Goal: Information Seeking & Learning: Learn about a topic

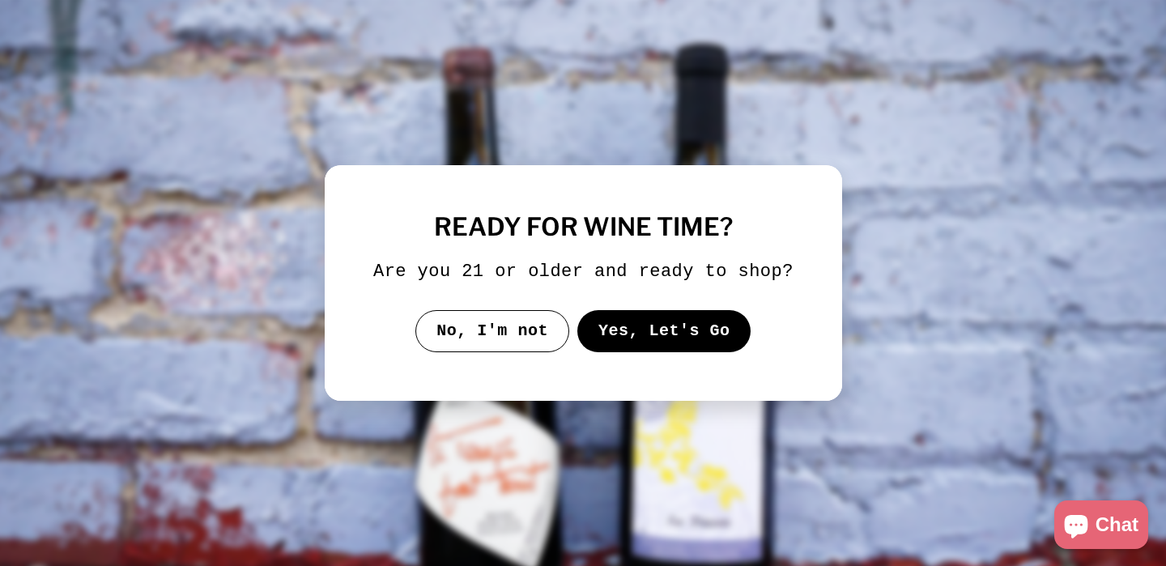
click at [658, 343] on button "Yes, Let's Go" at bounding box center [663, 331] width 174 height 42
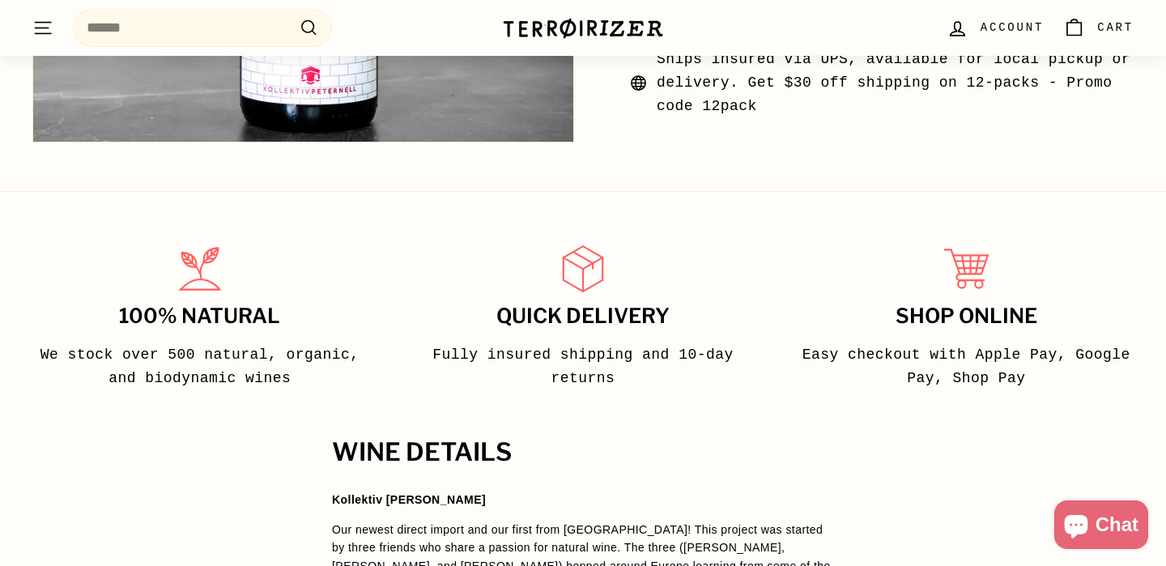
scroll to position [927, 0]
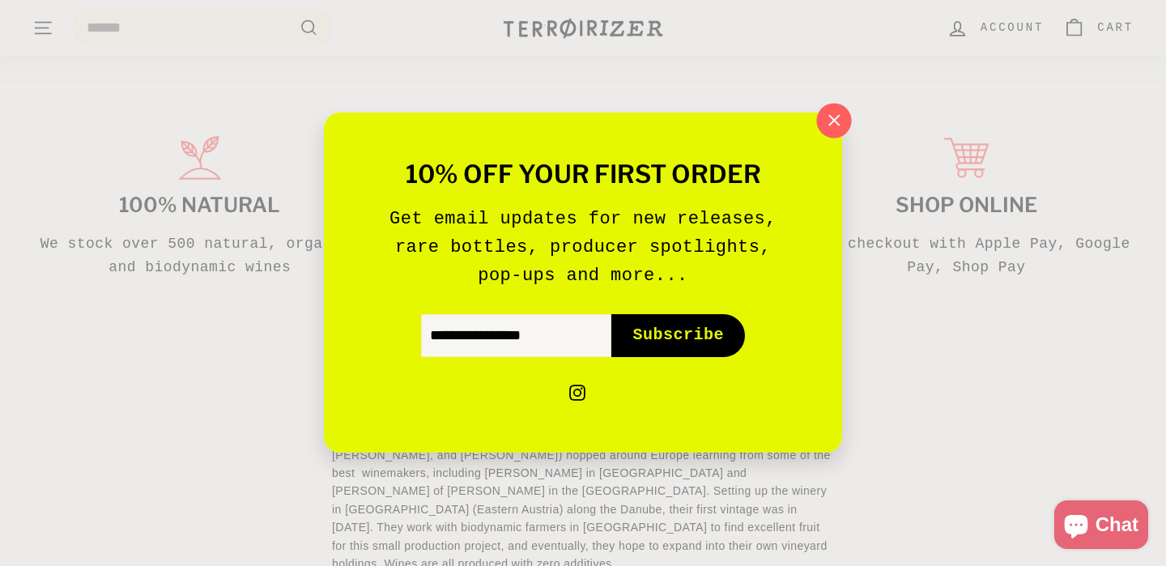
click at [827, 116] on icon "button" at bounding box center [834, 120] width 24 height 24
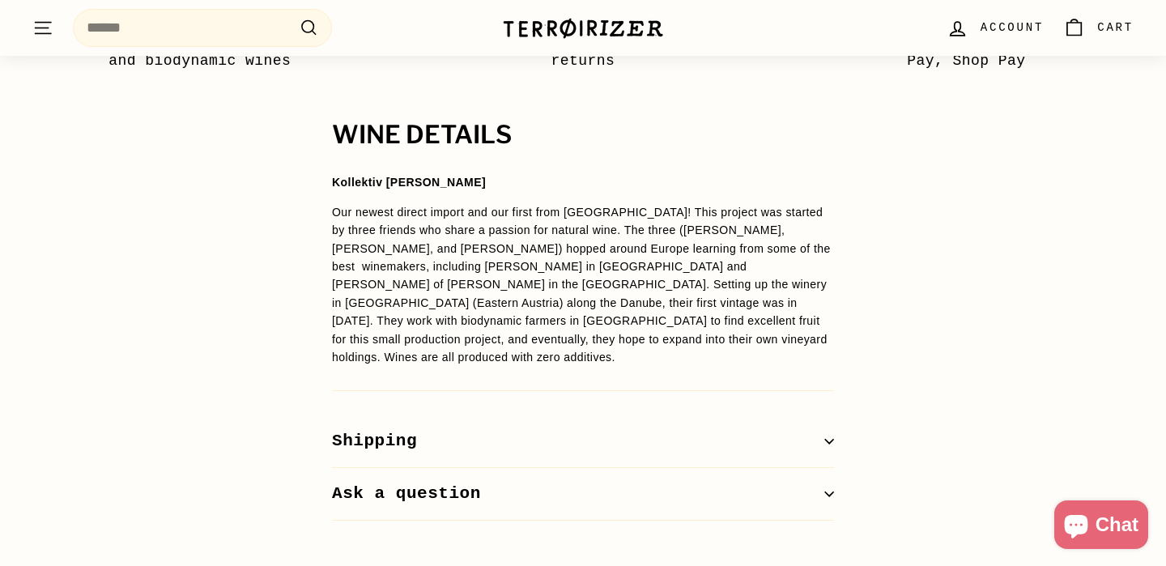
scroll to position [1134, 0]
click at [577, 267] on p "Our newest direct import and our first from [GEOGRAPHIC_DATA]! This project was…" at bounding box center [583, 284] width 502 height 164
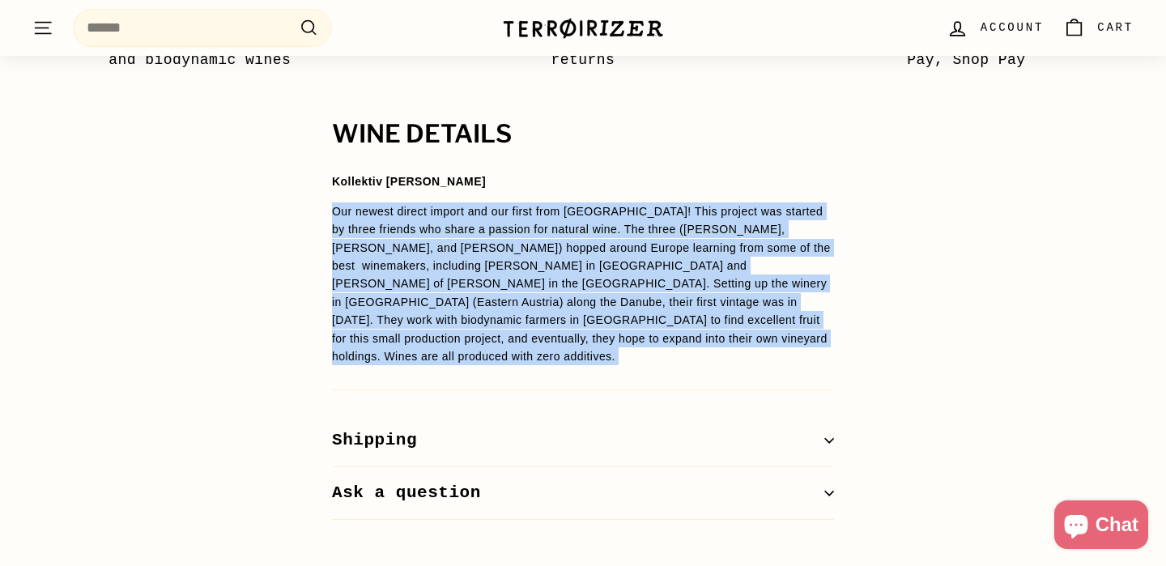
click at [577, 267] on p "Our newest direct import and our first from [GEOGRAPHIC_DATA]! This project was…" at bounding box center [583, 284] width 502 height 164
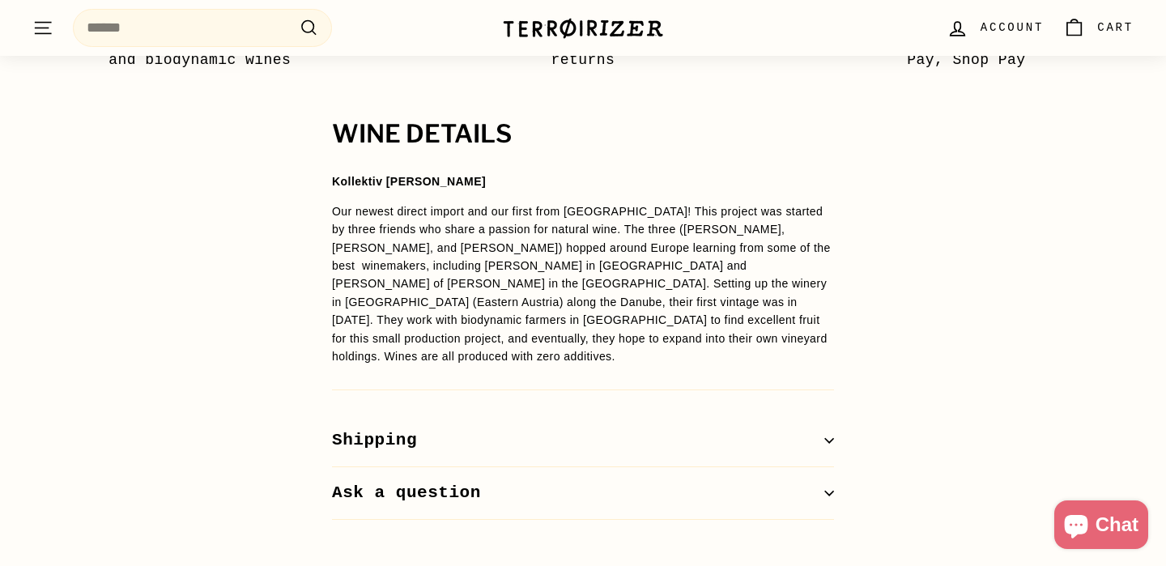
click at [866, 219] on div "WINE DETAILS Kollektiv [PERSON_NAME] Our newest direct import and our first fro…" at bounding box center [583, 320] width 1166 height 399
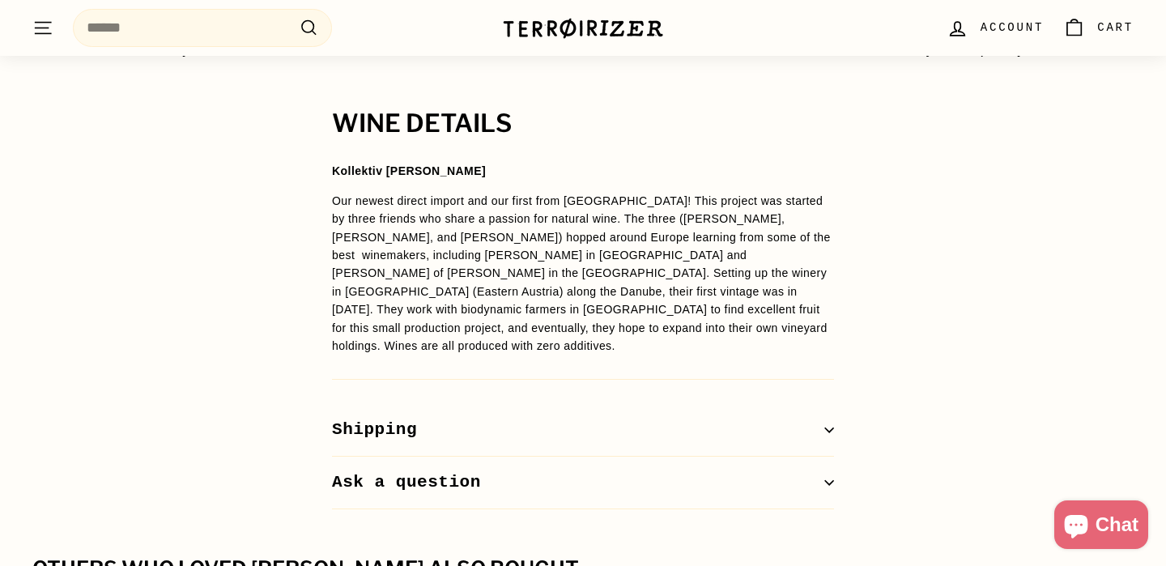
scroll to position [1146, 0]
click at [465, 285] on p "Our newest direct import and our first from [GEOGRAPHIC_DATA]! This project was…" at bounding box center [583, 273] width 502 height 164
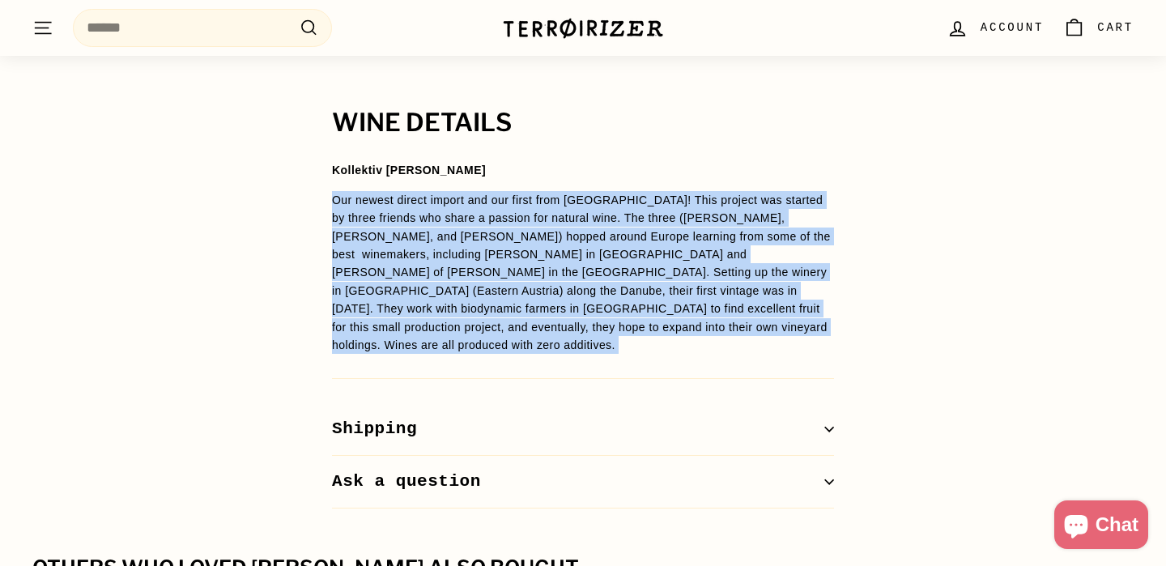
click at [465, 285] on p "Our newest direct import and our first from [GEOGRAPHIC_DATA]! This project was…" at bounding box center [583, 273] width 502 height 164
click at [510, 312] on p "Our newest direct import and our first from [GEOGRAPHIC_DATA]! This project was…" at bounding box center [583, 273] width 502 height 164
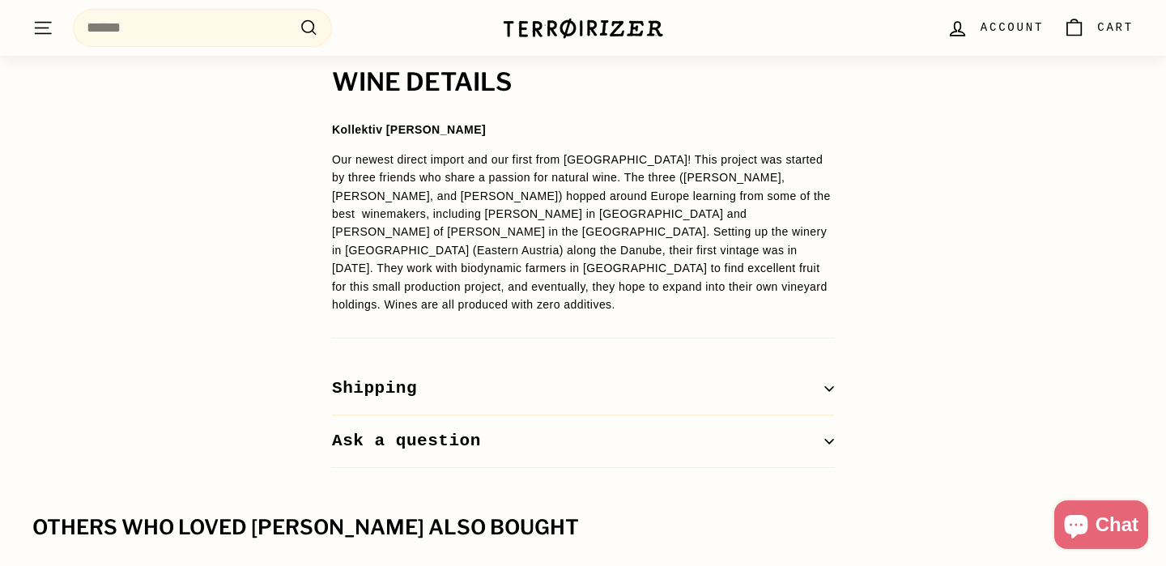
scroll to position [1189, 0]
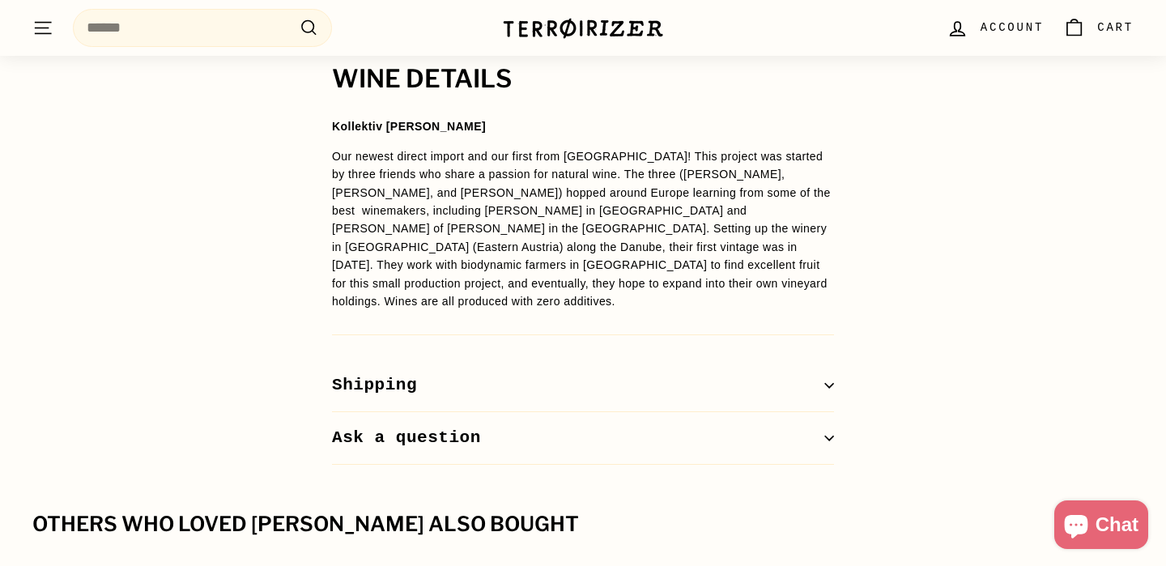
click at [687, 239] on p "Our newest direct import and our first from [GEOGRAPHIC_DATA]! This project was…" at bounding box center [583, 229] width 502 height 164
click at [767, 274] on p "Our newest direct import and our first from [GEOGRAPHIC_DATA]! This project was…" at bounding box center [583, 229] width 502 height 164
click at [726, 263] on p "Our newest direct import and our first from [GEOGRAPHIC_DATA]! This project was…" at bounding box center [583, 229] width 502 height 164
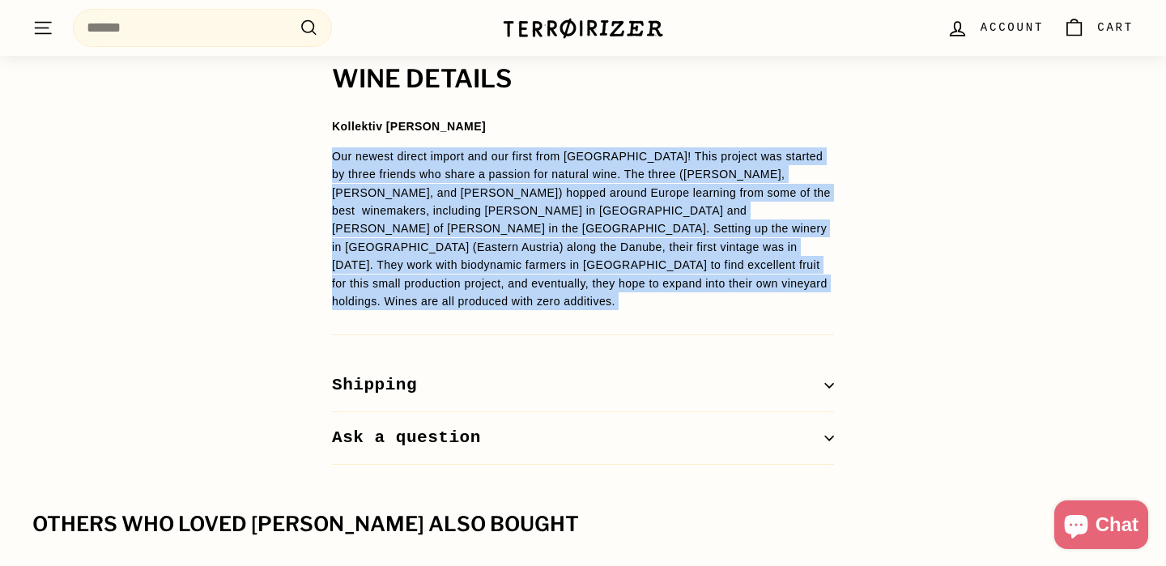
click at [726, 263] on p "Our newest direct import and our first from [GEOGRAPHIC_DATA]! This project was…" at bounding box center [583, 229] width 502 height 164
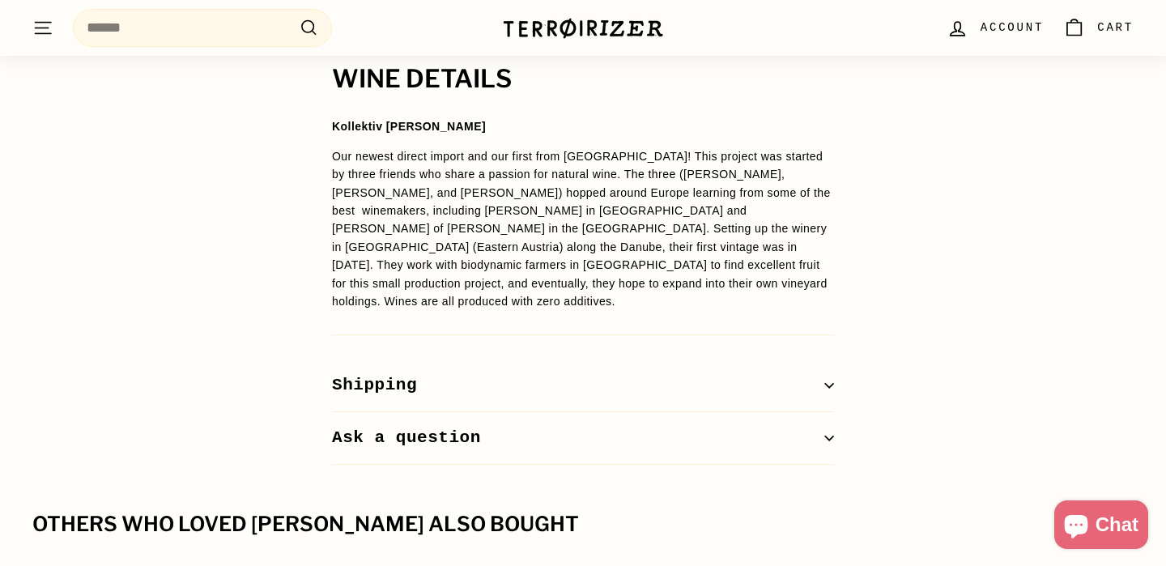
click at [756, 295] on div "WINE DETAILS Kollektiv [PERSON_NAME] Our newest direct import and our first fro…" at bounding box center [583, 265] width 567 height 399
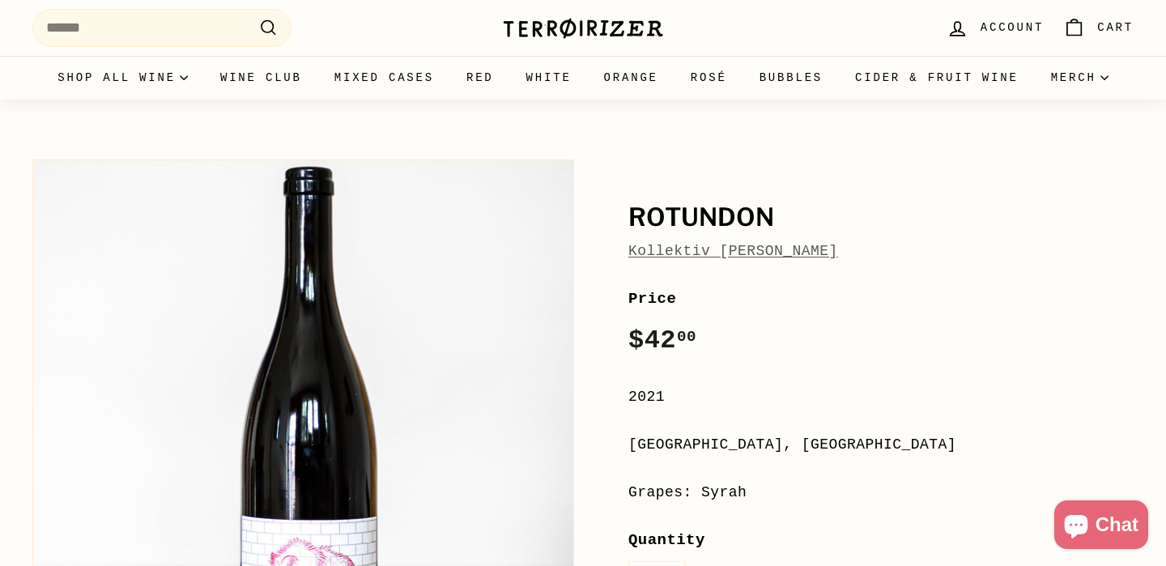
scroll to position [0, 0]
